Goal: Information Seeking & Learning: Learn about a topic

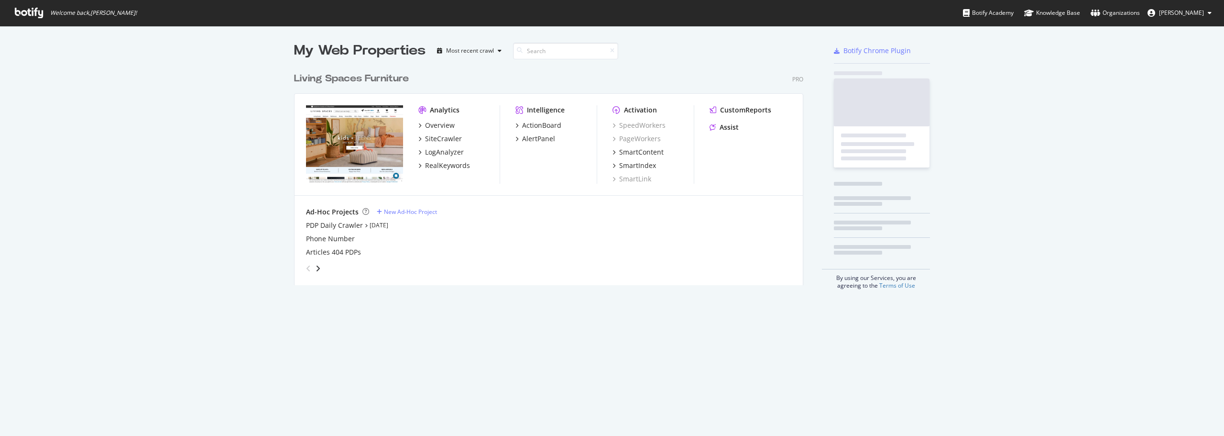
scroll to position [218, 510]
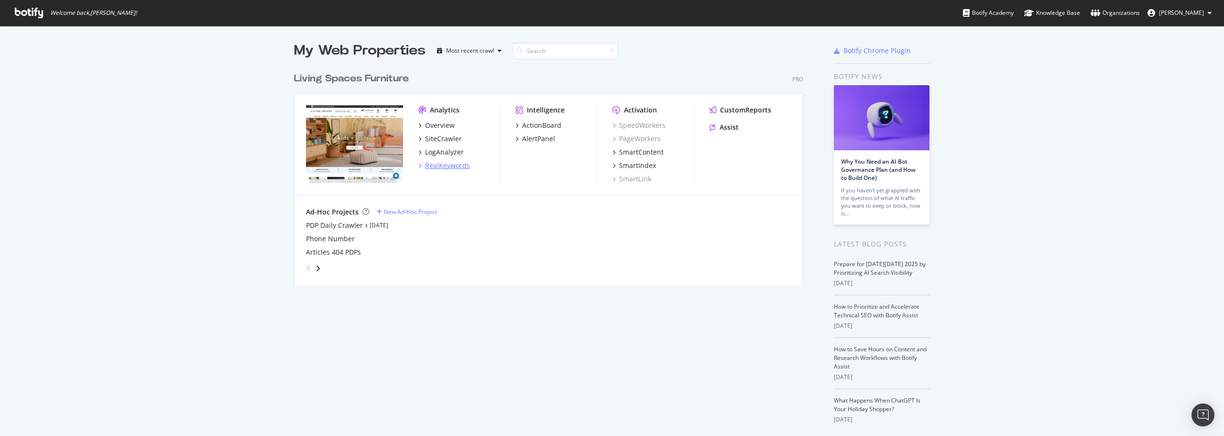
click at [448, 166] on div "RealKeywords" at bounding box center [447, 166] width 45 height 10
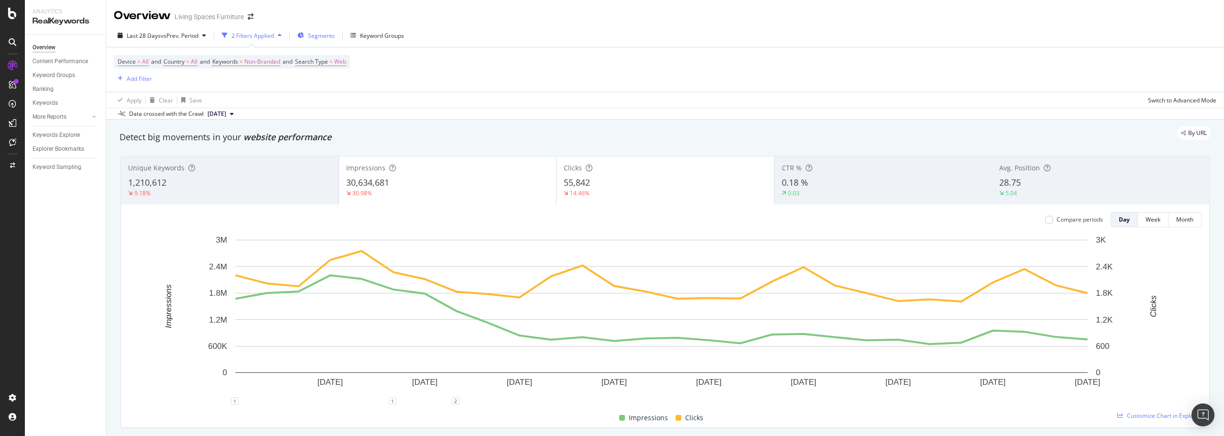
click at [309, 40] on div "Segments" at bounding box center [315, 35] width 37 height 14
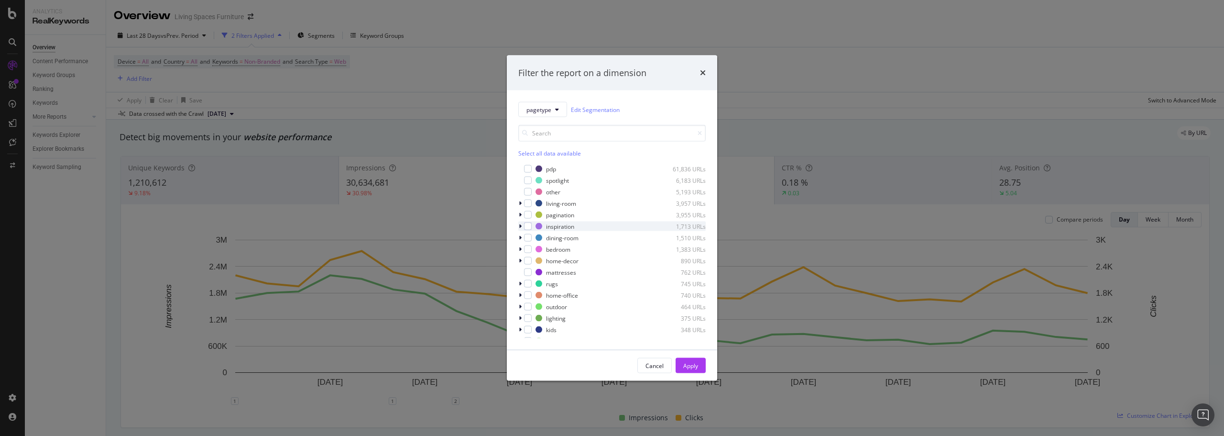
click at [520, 226] on icon "modal" at bounding box center [520, 226] width 3 height 6
click at [547, 240] on div "modal" at bounding box center [544, 237] width 7 height 7
click at [698, 370] on button "Apply" at bounding box center [690, 365] width 30 height 15
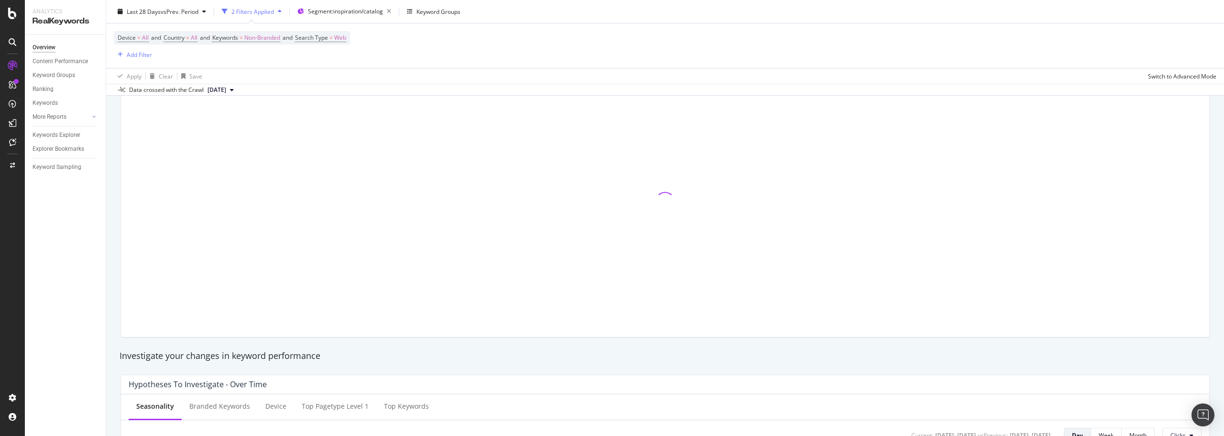
scroll to position [96, 0]
